Goal: Find specific page/section

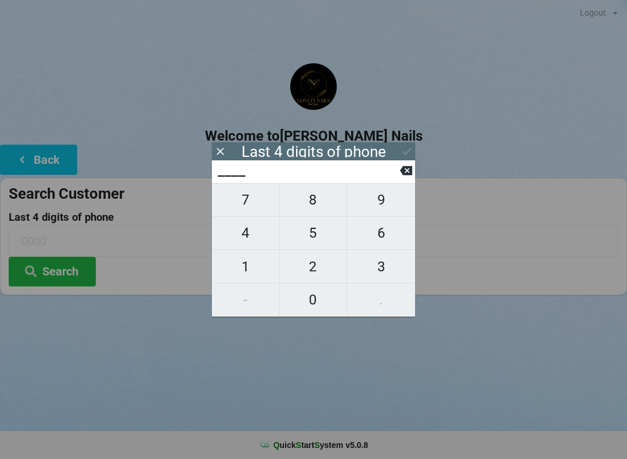
click at [318, 235] on span "5" at bounding box center [313, 233] width 67 height 24
type input "5___"
click at [321, 268] on span "2" at bounding box center [313, 266] width 67 height 24
type input "52__"
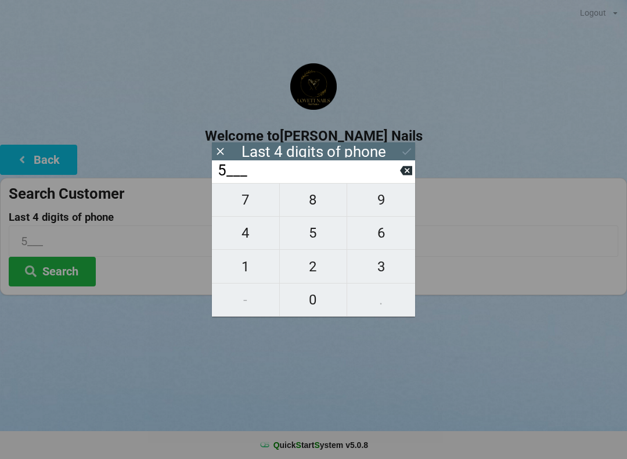
type input "52__"
click at [315, 310] on span "0" at bounding box center [313, 300] width 67 height 24
type input "520_"
click at [389, 204] on span "9" at bounding box center [381, 200] width 68 height 24
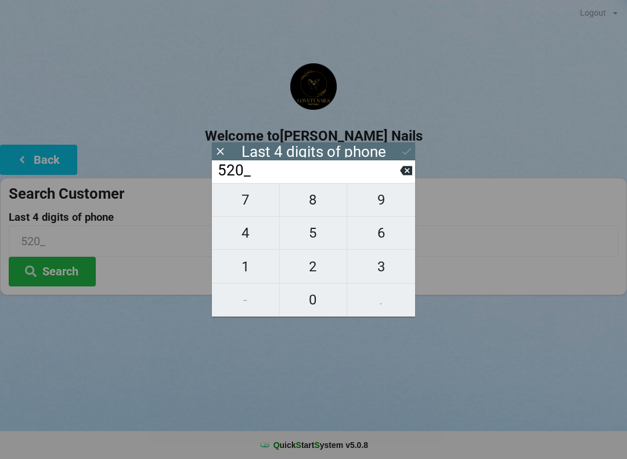
type input "5209"
click at [75, 261] on button "Search" at bounding box center [52, 272] width 87 height 30
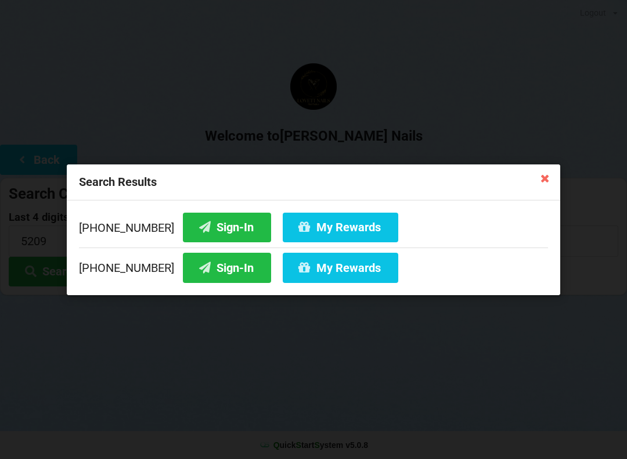
click at [231, 228] on button "Sign-In" at bounding box center [227, 227] width 88 height 30
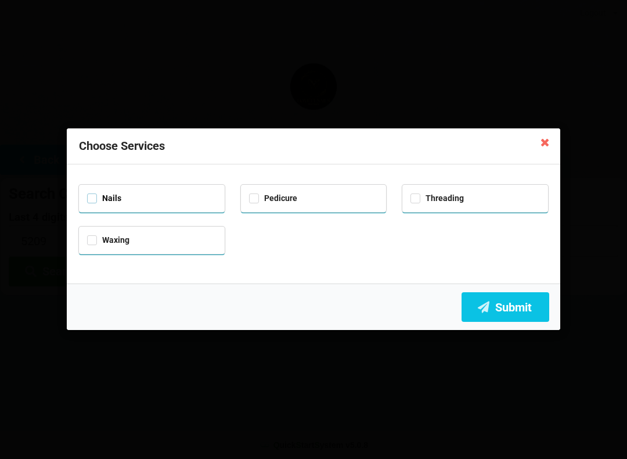
click at [90, 196] on label "Nails" at bounding box center [104, 198] width 34 height 10
checkbox input "true"
click at [512, 308] on button "Submit" at bounding box center [506, 307] width 88 height 30
